Goal: Transaction & Acquisition: Register for event/course

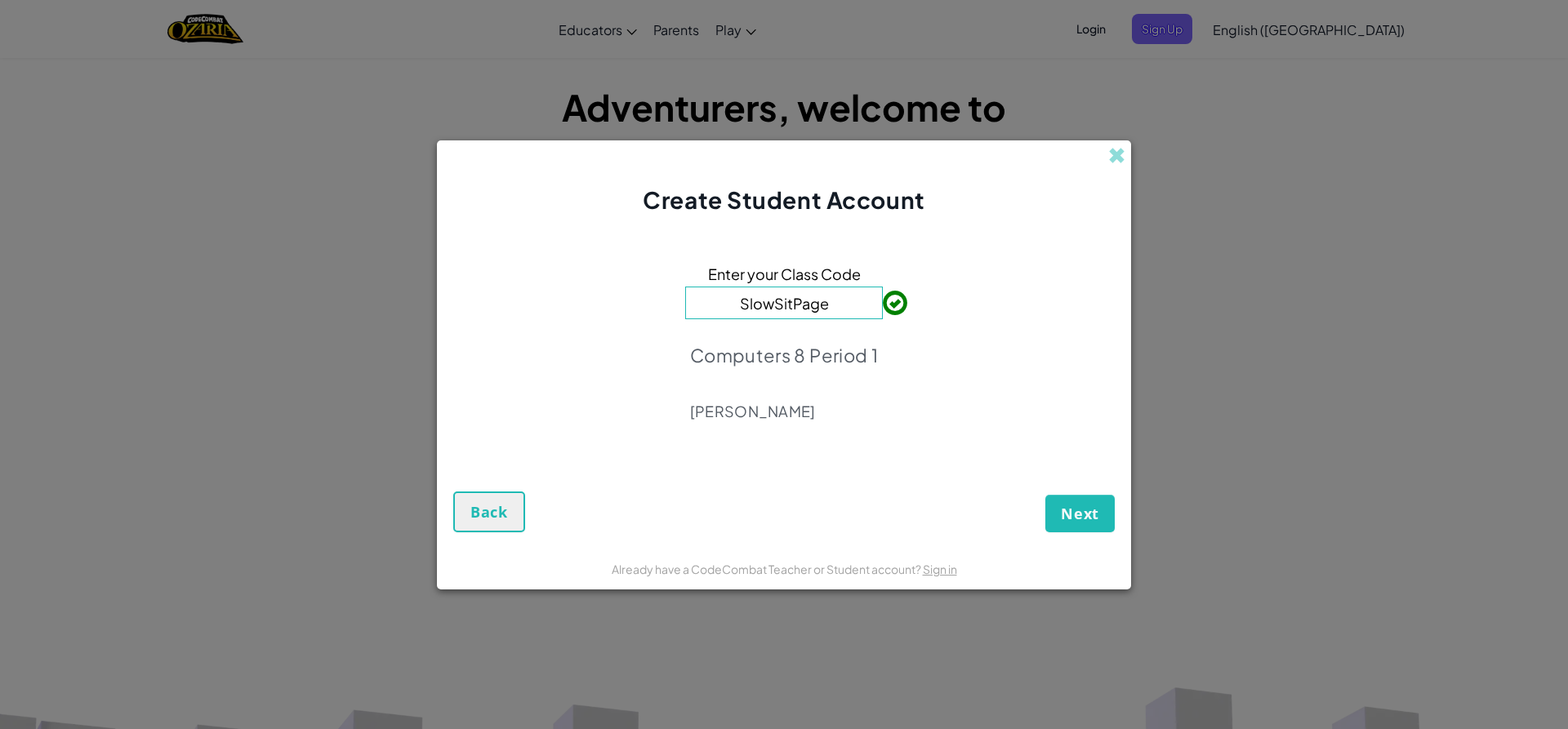
click at [846, 347] on p "Computers 8 Period 1" at bounding box center [784, 355] width 188 height 23
click at [862, 293] on input "SlowSitPage" at bounding box center [784, 303] width 198 height 33
drag, startPoint x: 857, startPoint y: 300, endPoint x: 278, endPoint y: 208, distance: 586.3
click at [278, 208] on div "Create Student Account Enter your Class Code SlowSitPage Computers 8 Period 1 […" at bounding box center [784, 364] width 1568 height 729
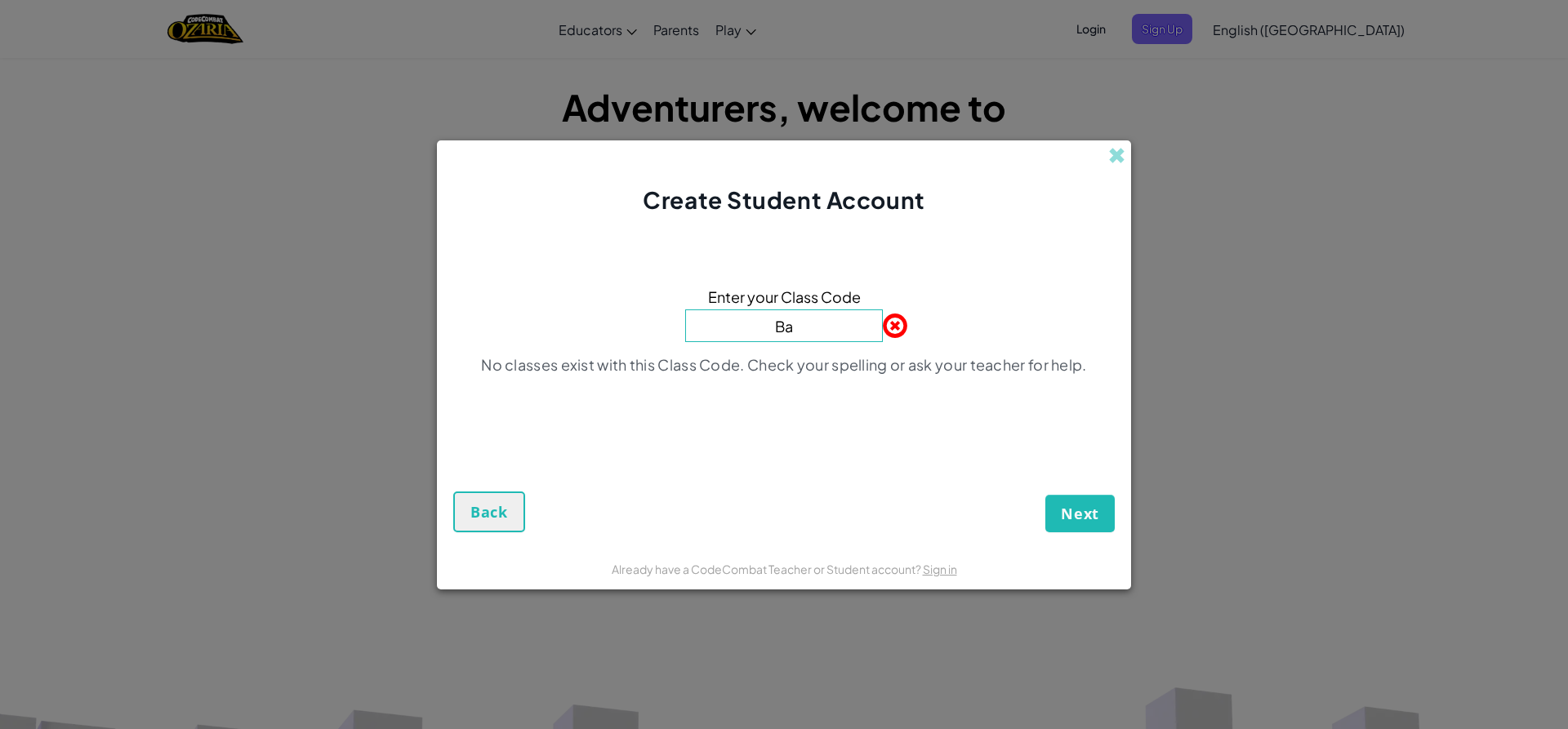
type input "B"
type input "SlowSitPage"
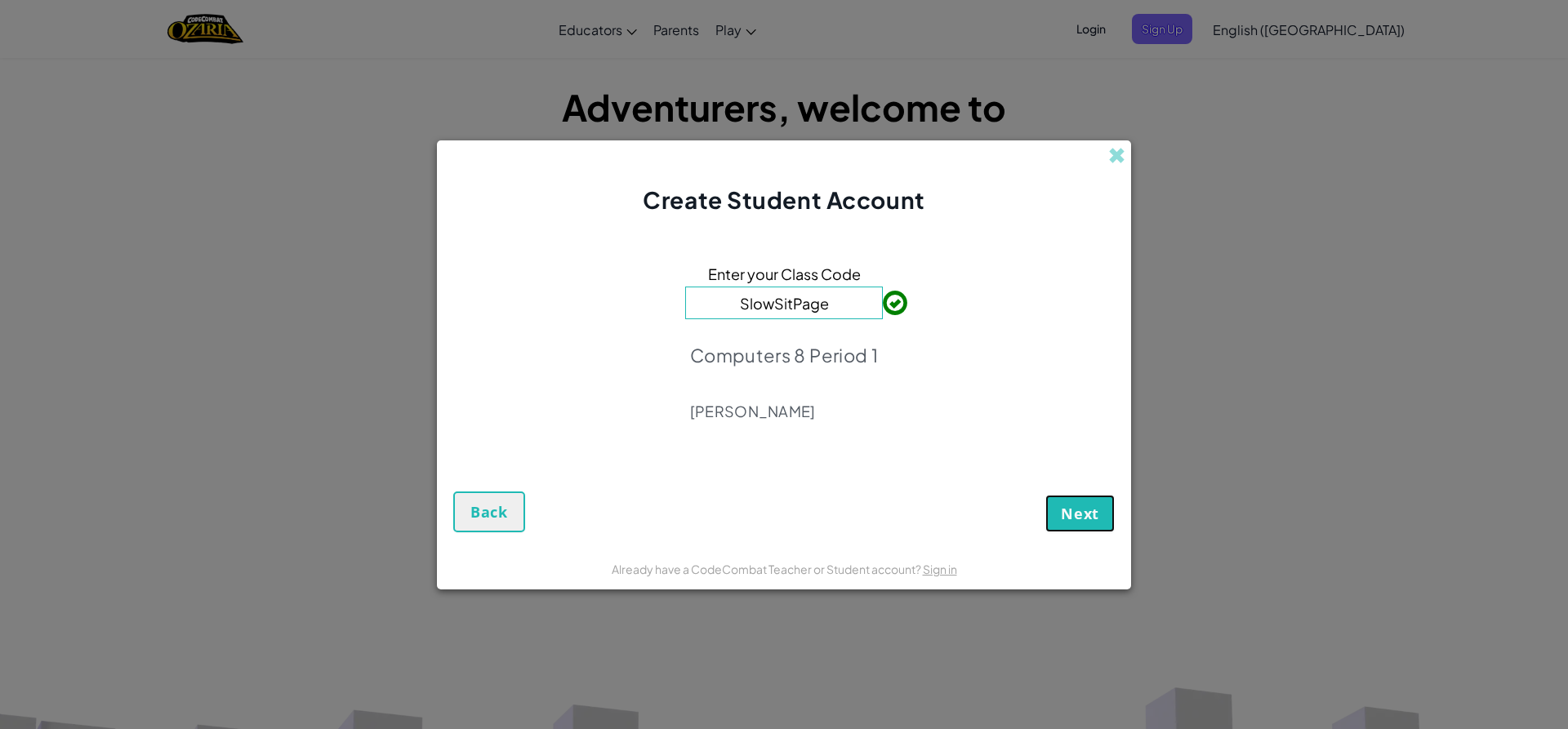
click at [1065, 514] on span "Next" at bounding box center [1080, 513] width 38 height 19
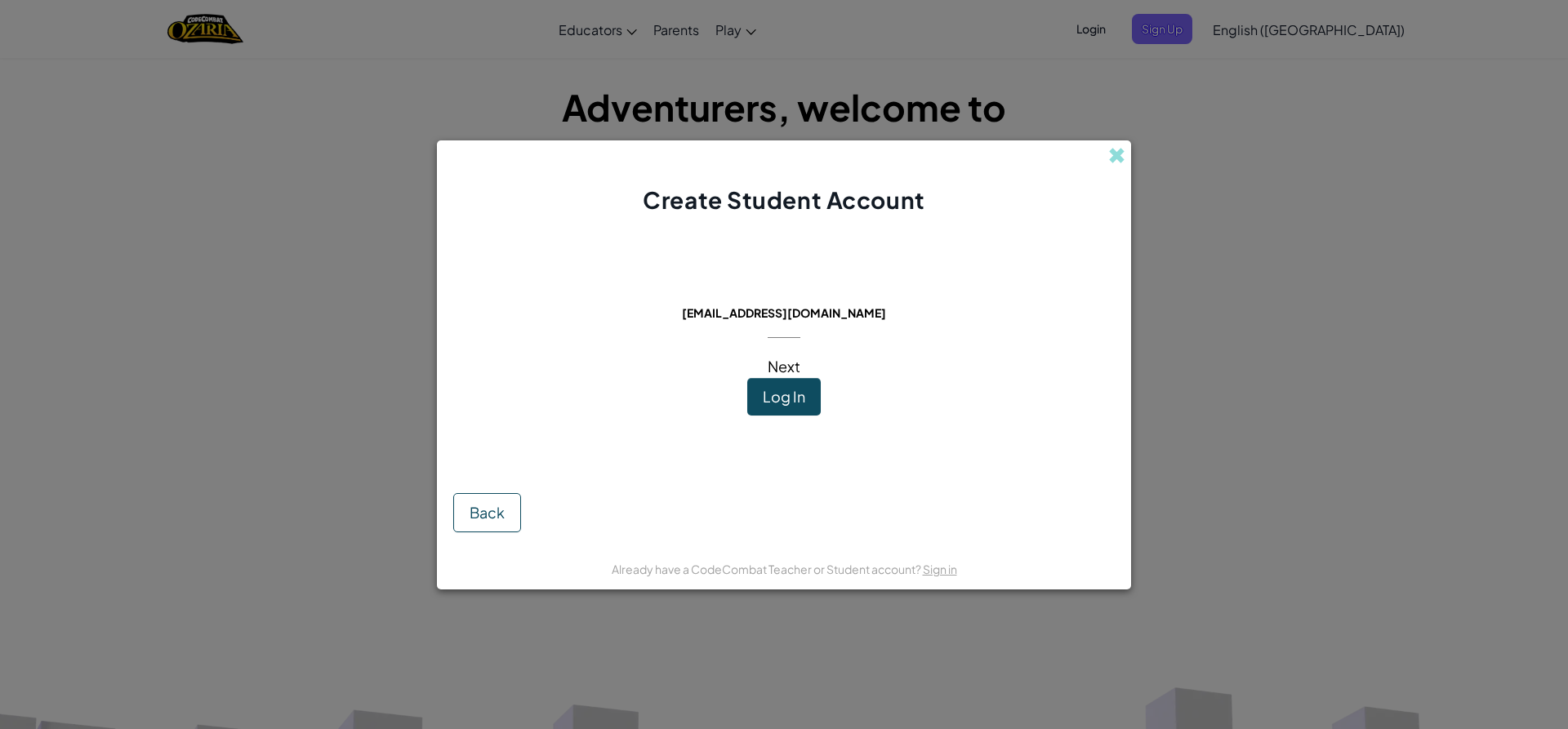
click at [779, 365] on span "Next" at bounding box center [784, 366] width 33 height 19
click at [782, 384] on button "Log In" at bounding box center [784, 396] width 74 height 37
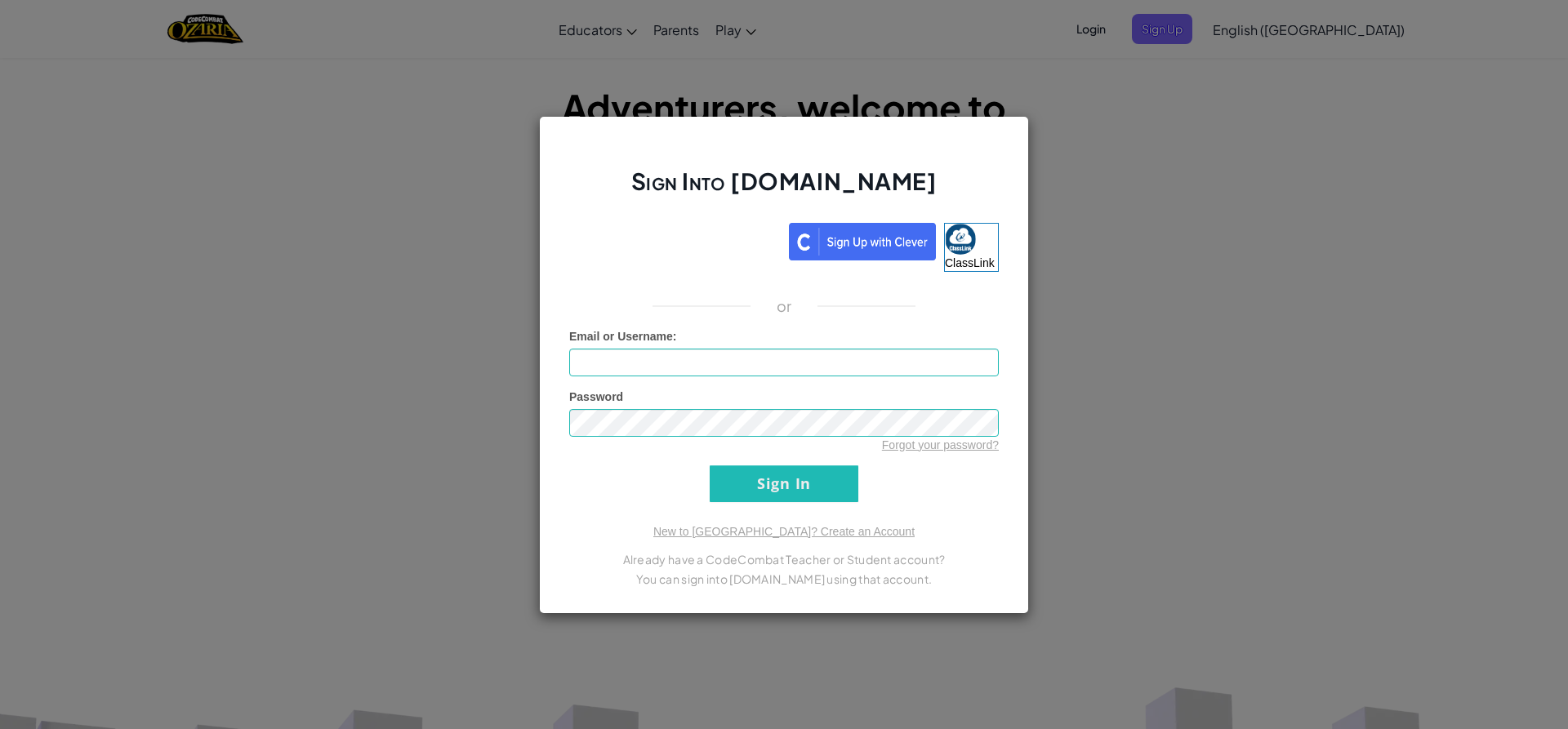
click at [683, 211] on h2 "Sign Into [DOMAIN_NAME]" at bounding box center [784, 189] width 430 height 47
